Goal: Complete application form

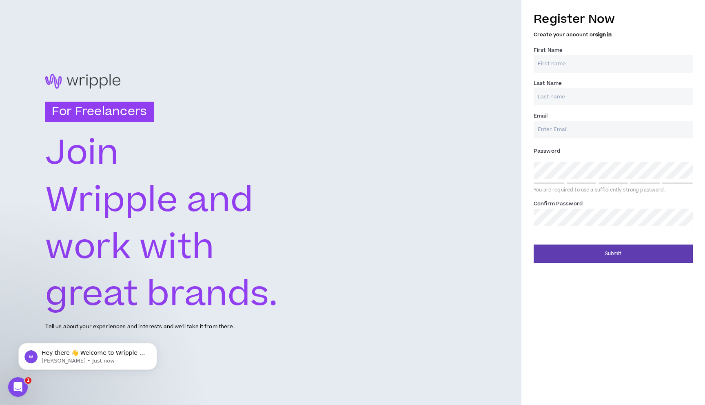
click at [571, 63] on input "First Name *" at bounding box center [613, 64] width 159 height 18
type input "[PERSON_NAME]"
type input "[EMAIL_ADDRESS][DOMAIN_NAME]"
type input "[PERSON_NAME]"
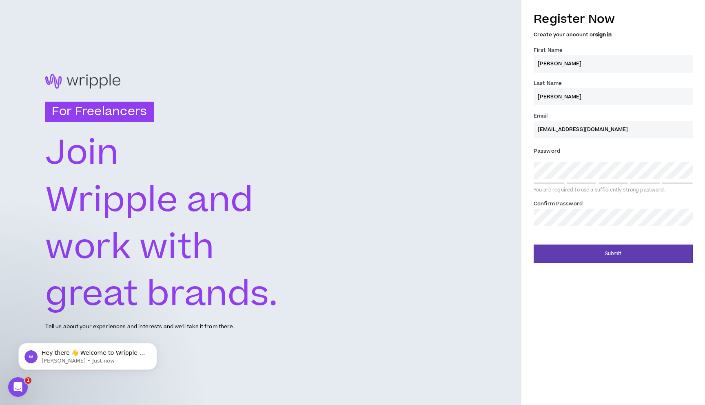
type input "[EMAIL_ADDRESS][DOMAIN_NAME]"
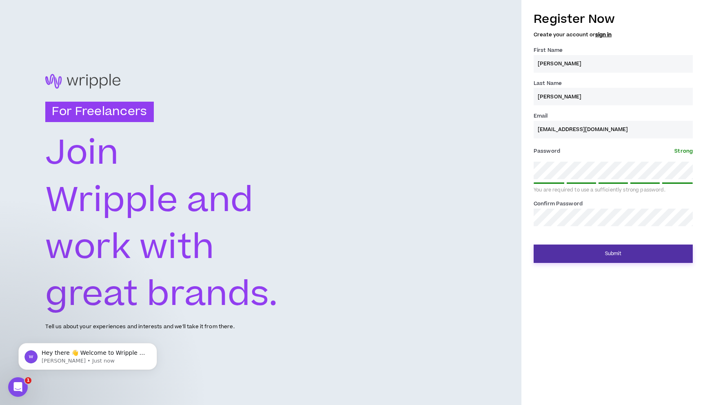
click at [637, 248] on button "Submit" at bounding box center [613, 253] width 159 height 18
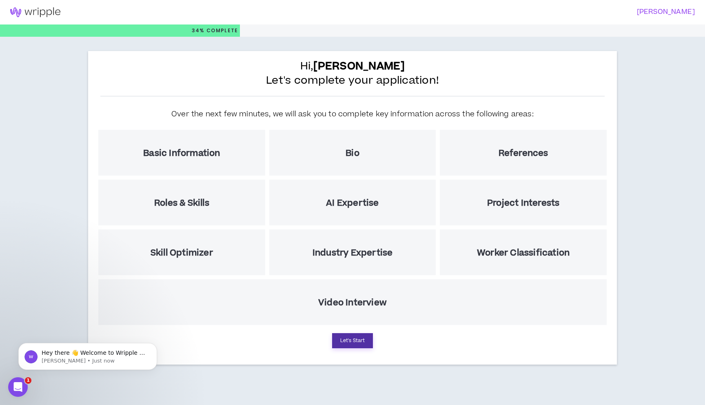
click at [362, 342] on button "Let's Start" at bounding box center [352, 340] width 41 height 15
select select "US"
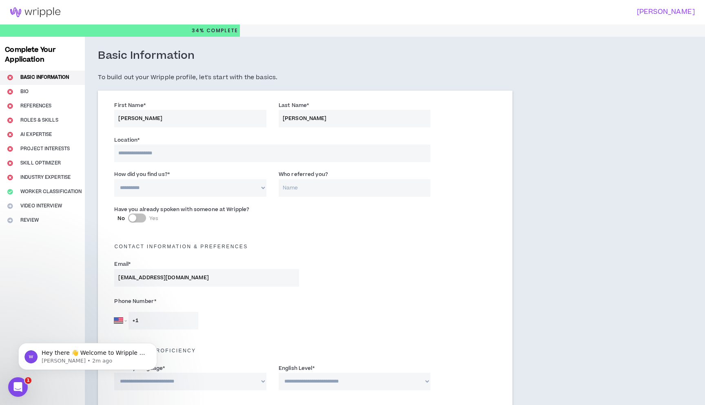
click at [55, 13] on img at bounding box center [35, 12] width 71 height 10
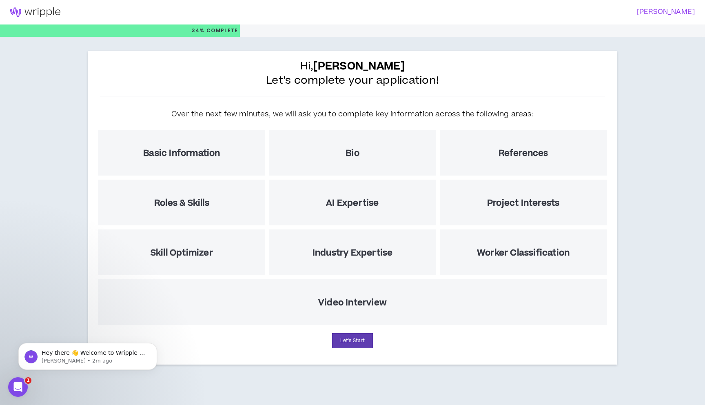
click at [57, 10] on img at bounding box center [35, 12] width 71 height 10
